Goal: Task Accomplishment & Management: Use online tool/utility

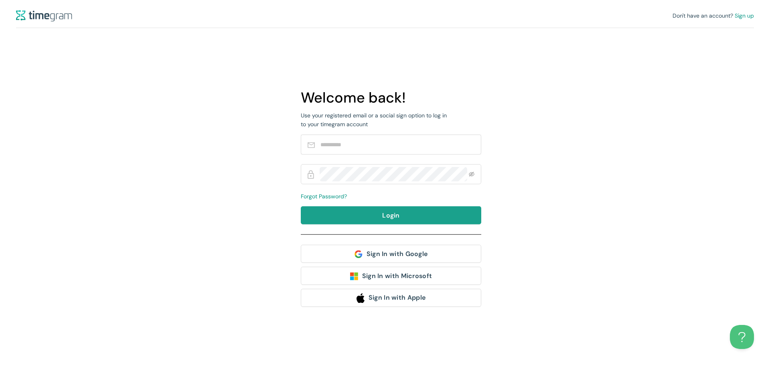
type input "**********"
click at [390, 215] on span "Login" at bounding box center [391, 215] width 18 height 10
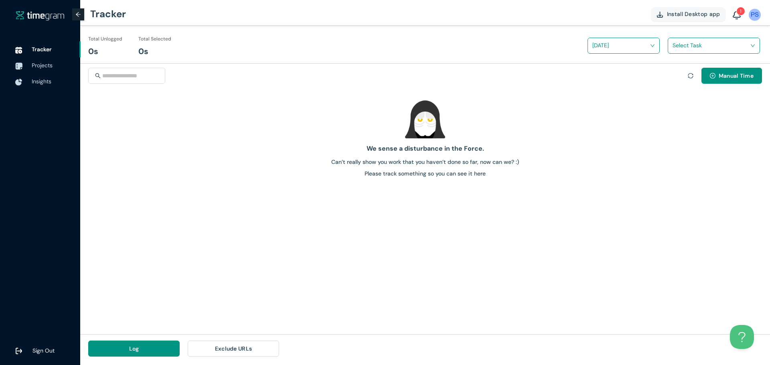
click at [627, 47] on input "search" at bounding box center [620, 45] width 57 height 12
click at [610, 71] on h1 "[DATE]" at bounding box center [601, 75] width 17 height 9
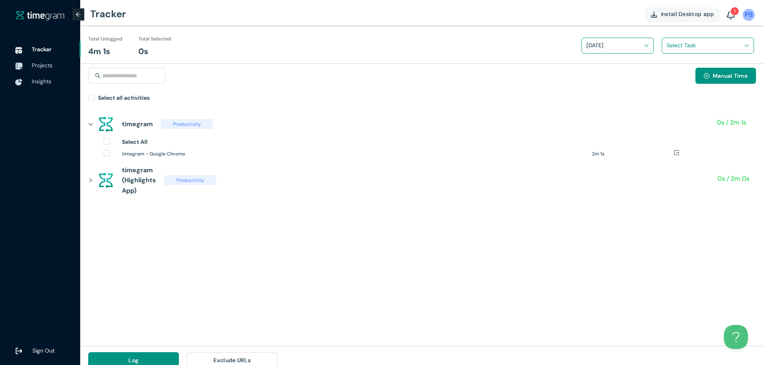
click at [691, 44] on input "search" at bounding box center [704, 45] width 77 height 12
click at [682, 72] on h1 "Prince [PERSON_NAME] Task" at bounding box center [719, 75] width 94 height 9
click at [692, 10] on span "Install Desktop app" at bounding box center [687, 14] width 53 height 9
click at [590, 43] on h1 "[DATE]" at bounding box center [594, 45] width 17 height 12
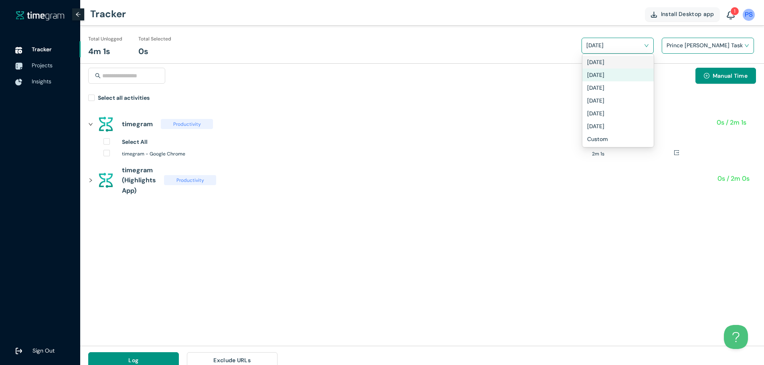
click at [604, 59] on div "[DATE]" at bounding box center [618, 62] width 62 height 9
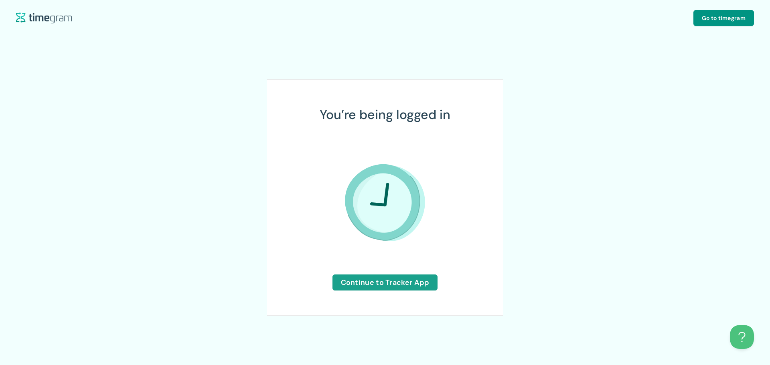
click at [379, 280] on span "Continue to Tracker App" at bounding box center [385, 282] width 89 height 11
